Goal: Task Accomplishment & Management: Manage account settings

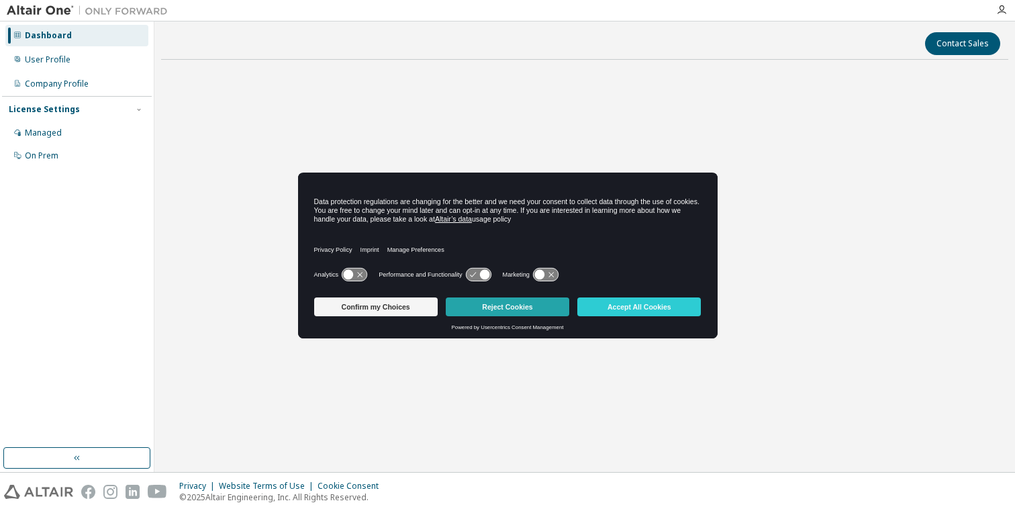
click at [498, 299] on button "Reject Cookies" at bounding box center [508, 306] width 124 height 19
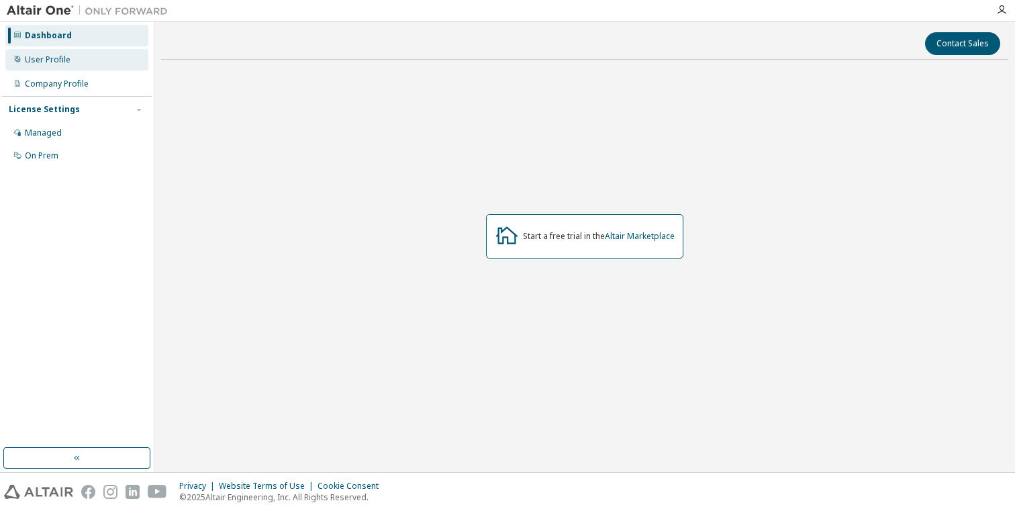
click at [57, 52] on div "User Profile" at bounding box center [76, 59] width 143 height 21
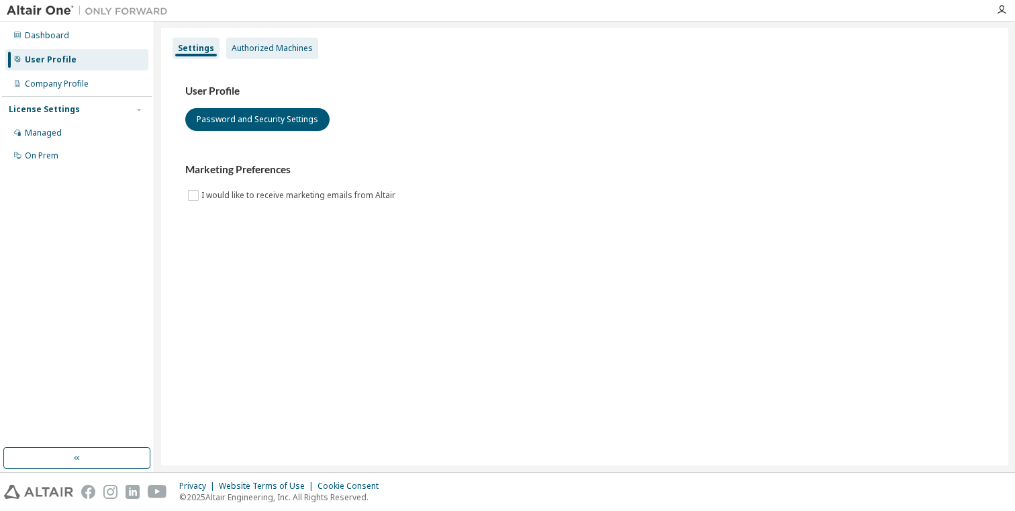
click at [266, 39] on div "Authorized Machines" at bounding box center [272, 48] width 92 height 21
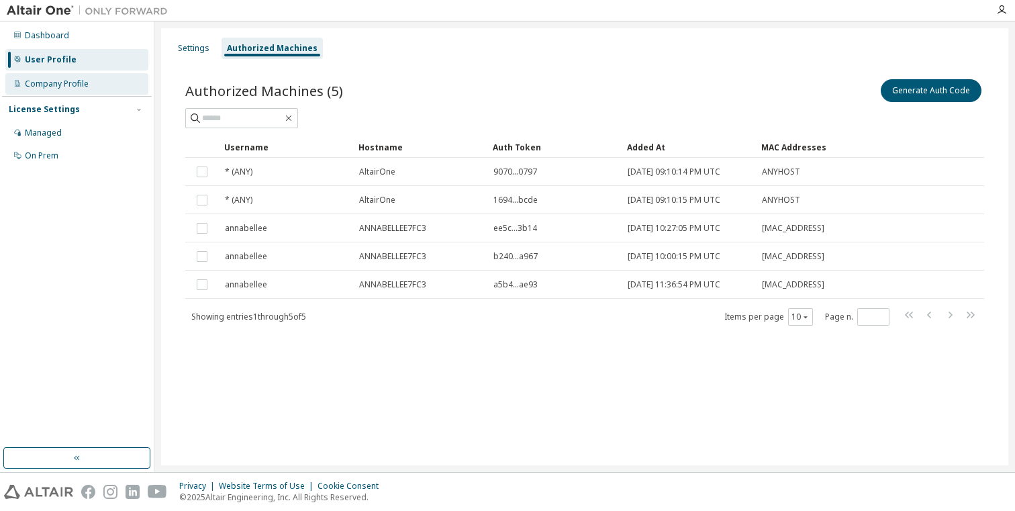
click at [72, 85] on div "Company Profile" at bounding box center [57, 84] width 64 height 11
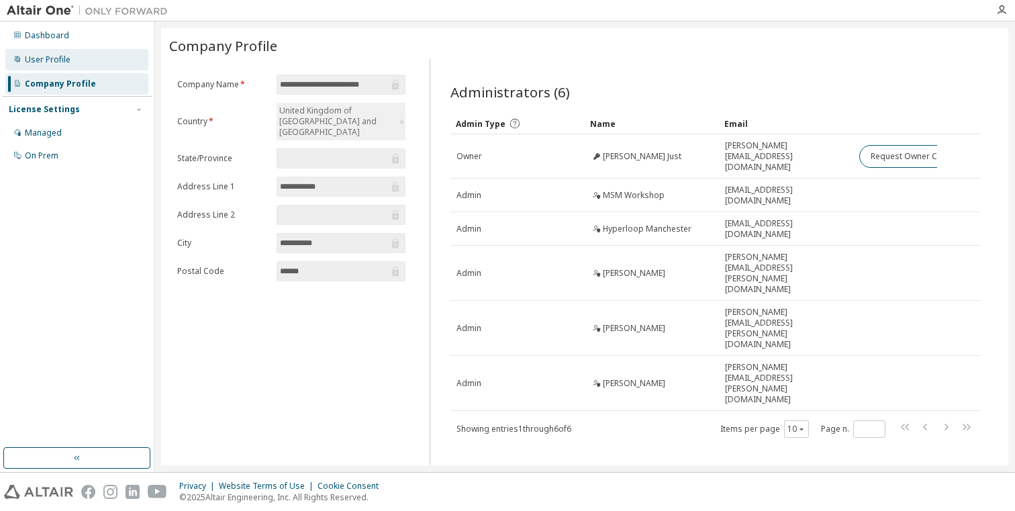
click at [82, 56] on div "User Profile" at bounding box center [76, 59] width 143 height 21
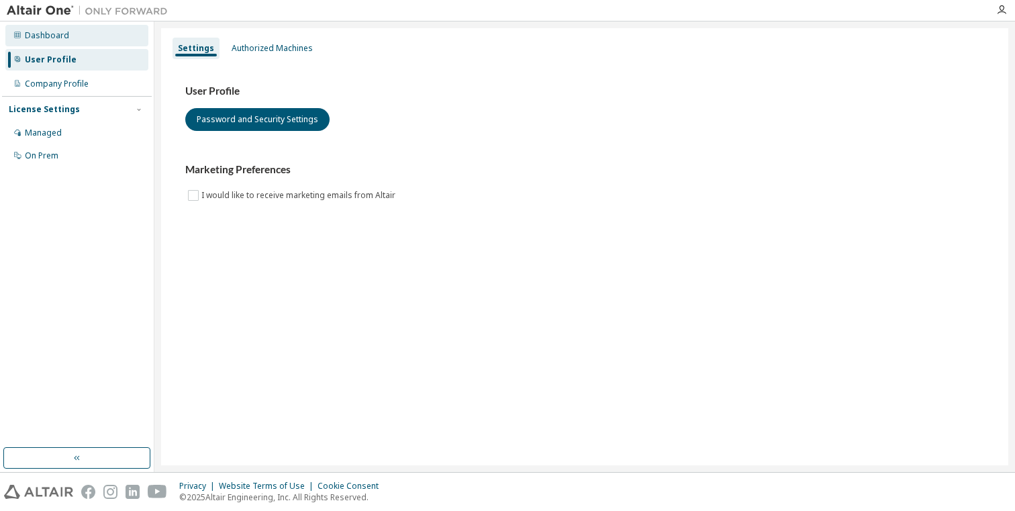
click at [76, 41] on div "Dashboard" at bounding box center [76, 35] width 143 height 21
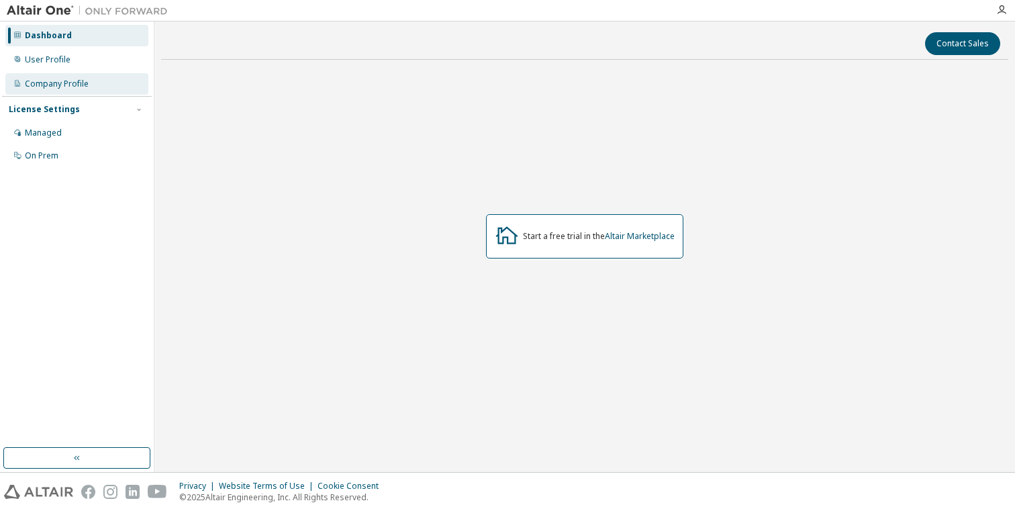
click at [69, 87] on div "Company Profile" at bounding box center [57, 84] width 64 height 11
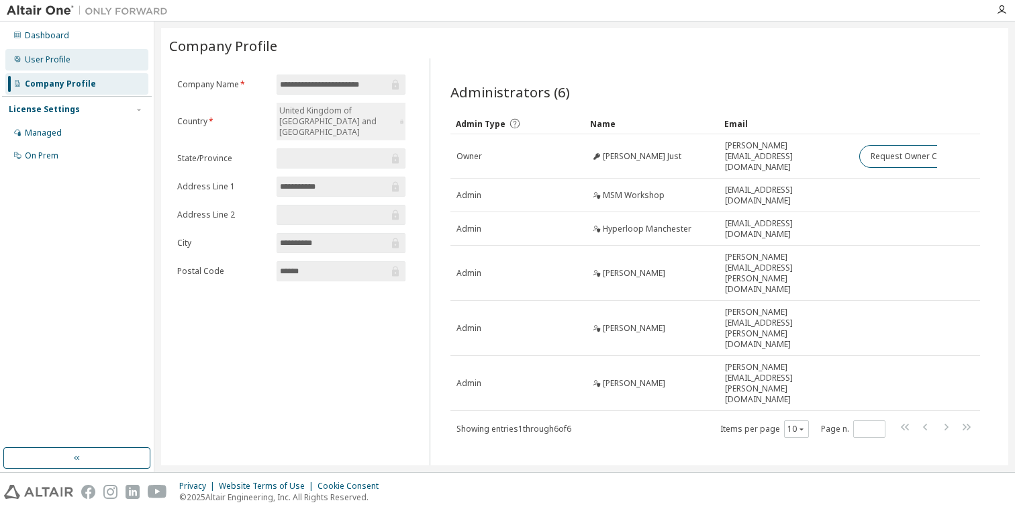
click at [67, 64] on div "User Profile" at bounding box center [48, 59] width 46 height 11
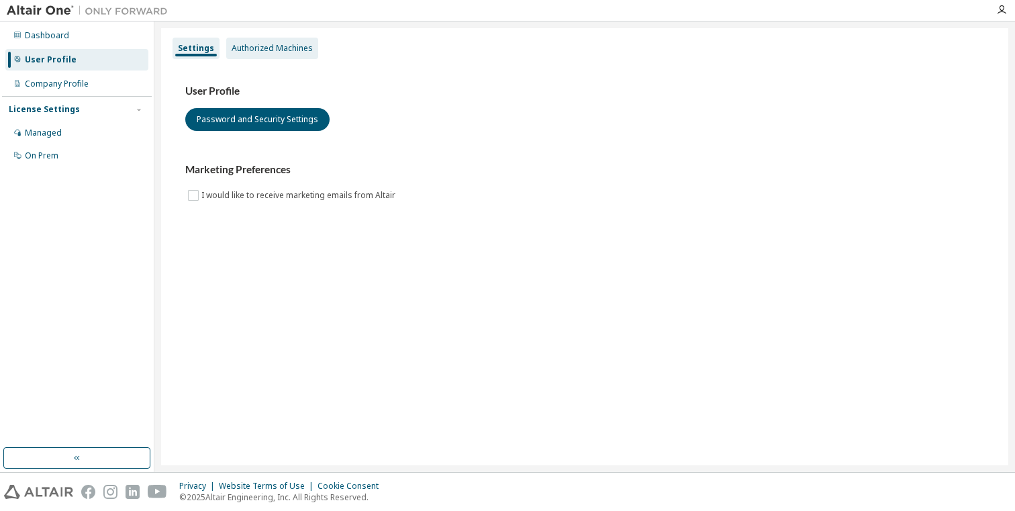
click at [249, 52] on div "Authorized Machines" at bounding box center [272, 48] width 81 height 11
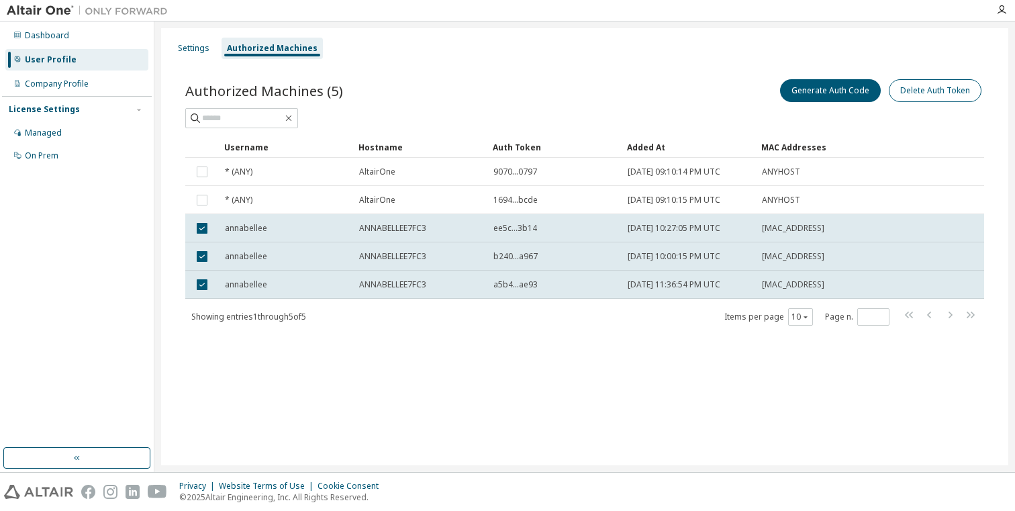
click at [916, 95] on button "Delete Auth Token" at bounding box center [935, 90] width 93 height 23
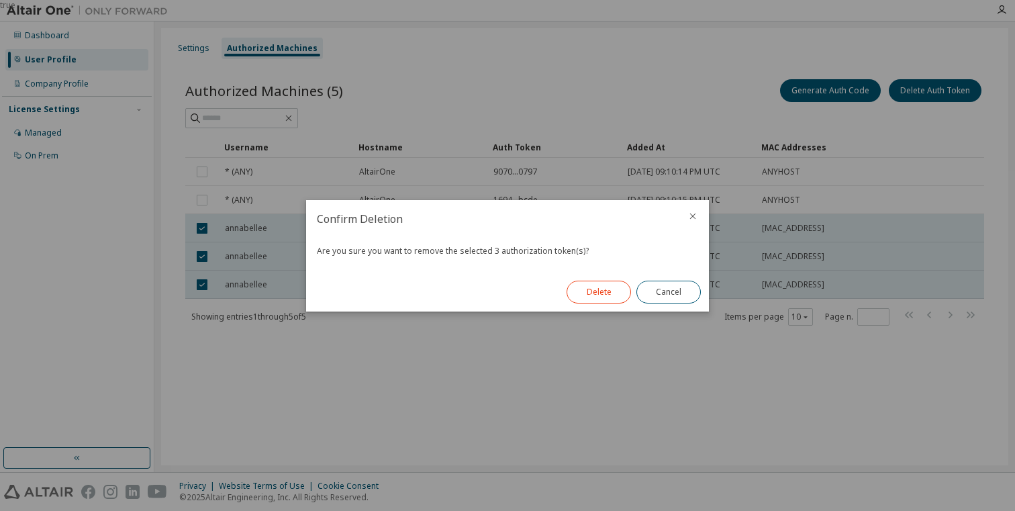
click at [614, 297] on button "Delete" at bounding box center [599, 292] width 64 height 23
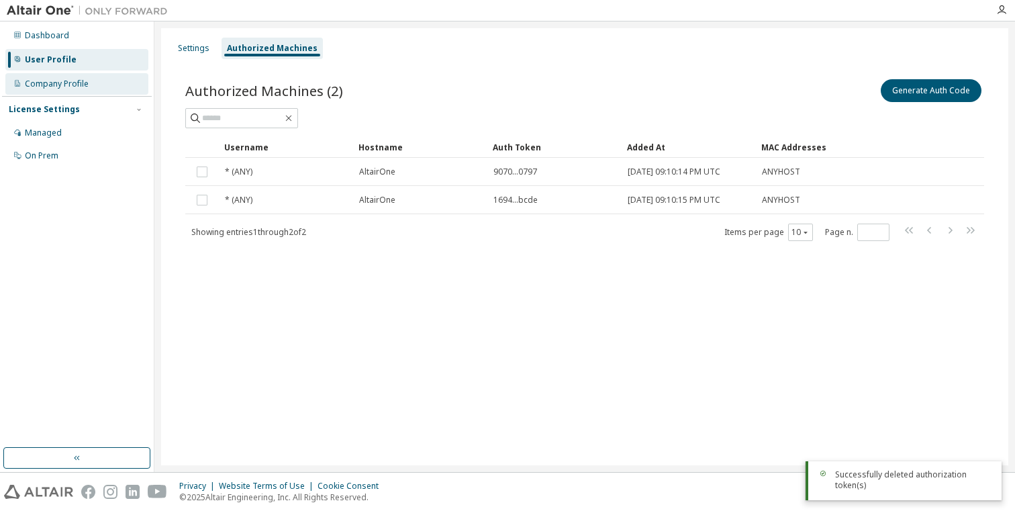
click at [69, 83] on div "Company Profile" at bounding box center [57, 84] width 64 height 11
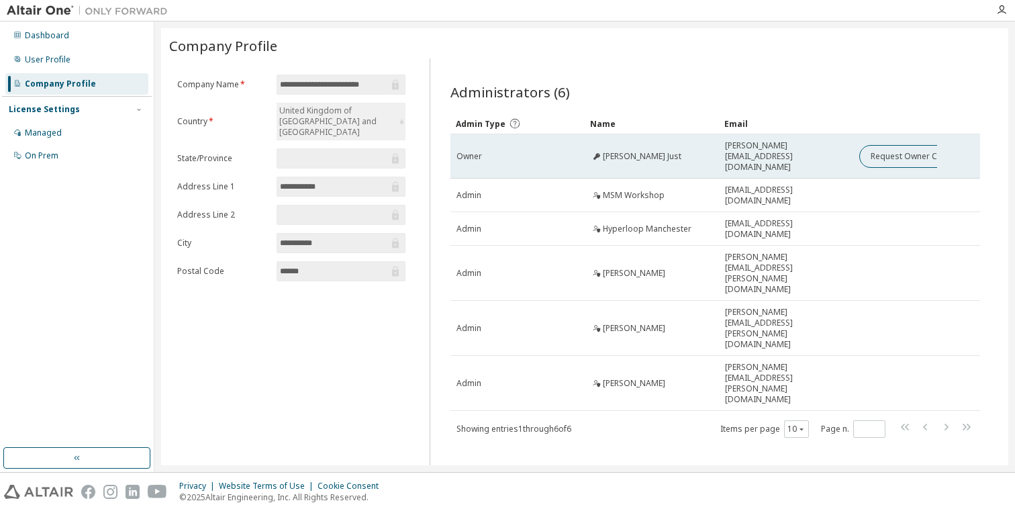
click at [594, 157] on td "[PERSON_NAME] Just" at bounding box center [652, 156] width 134 height 44
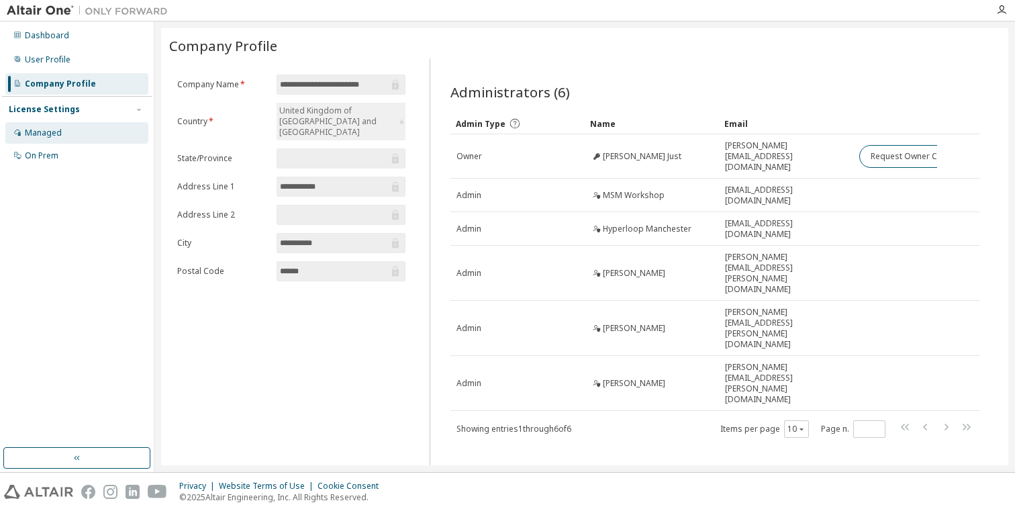
click at [72, 132] on div "Managed" at bounding box center [76, 132] width 143 height 21
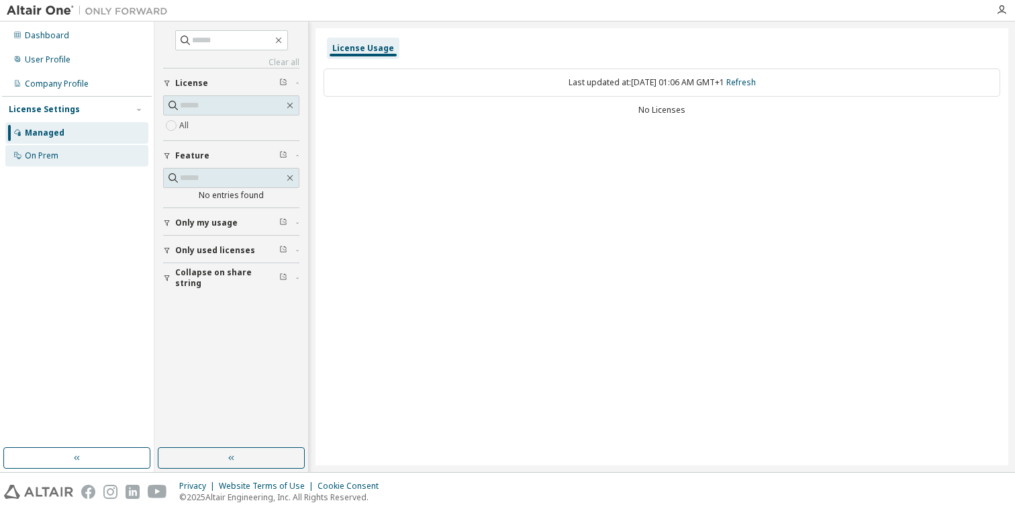
click at [60, 151] on div "On Prem" at bounding box center [76, 155] width 143 height 21
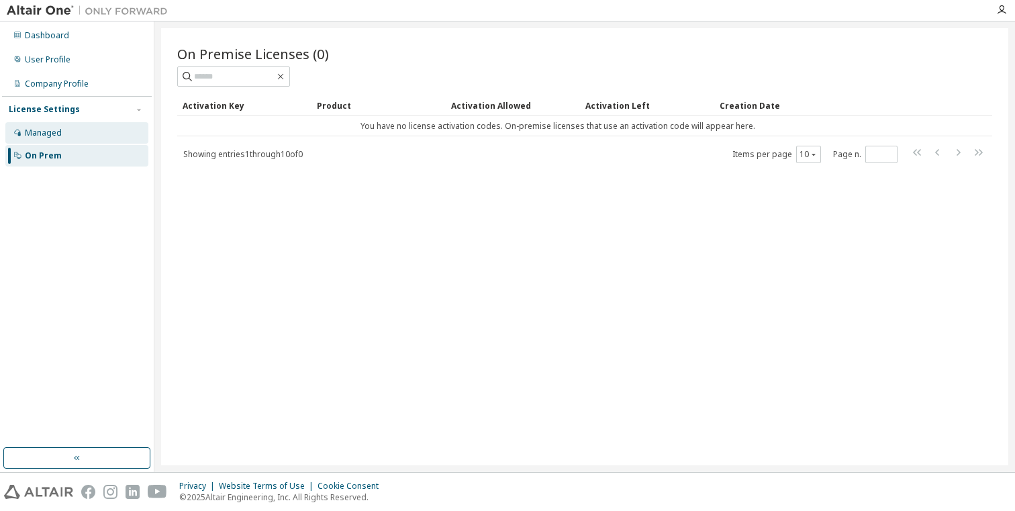
click at [64, 134] on div "Managed" at bounding box center [76, 132] width 143 height 21
